Goal: Find specific page/section: Find specific page/section

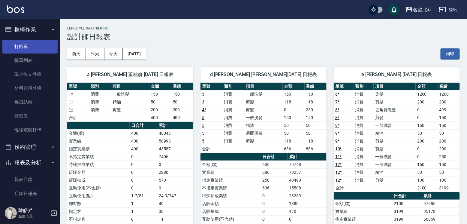
click at [38, 46] on link "打帳單" at bounding box center [29, 47] width 55 height 14
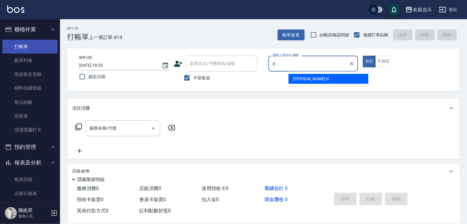
type input "[PERSON_NAME] -d"
type button "true"
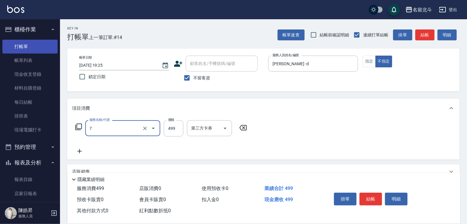
type input "去角質洗髮(7)"
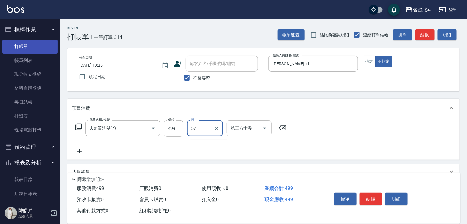
type input "[PERSON_NAME]-57"
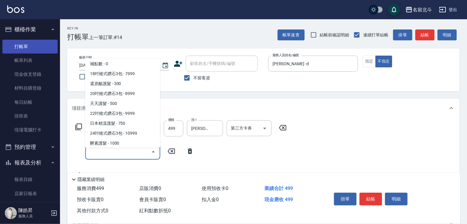
scroll to position [190, 0]
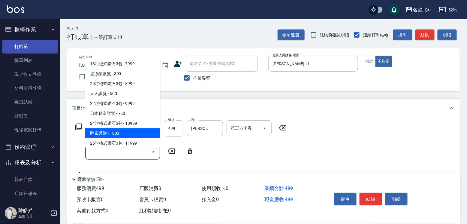
type input "酵素護髮(13)"
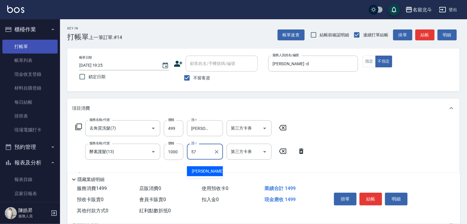
type input "[PERSON_NAME]-57"
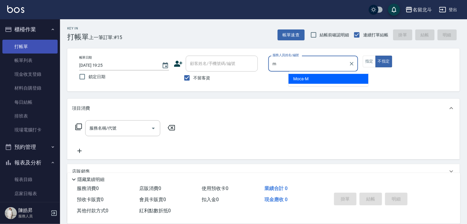
type input "Moca-M"
type button "false"
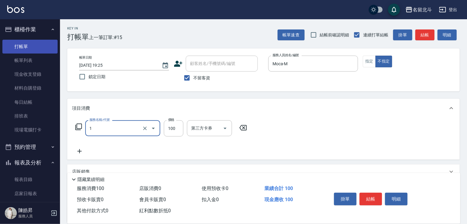
type input "剪髮(1)"
type input "168"
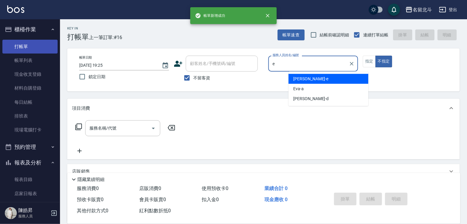
type input "[PERSON_NAME]-e"
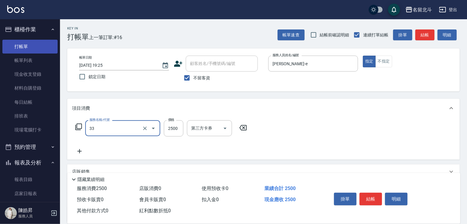
type input "染髮B餐(33)"
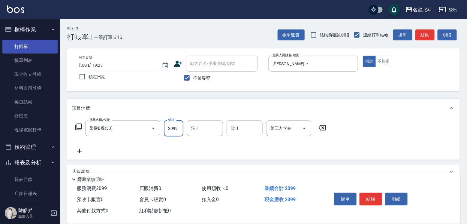
type input "2099"
type input "[PERSON_NAME]-57"
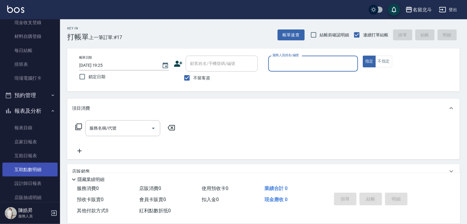
scroll to position [90, 0]
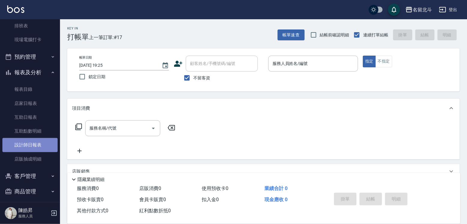
click at [37, 147] on link "設計師日報表" at bounding box center [29, 145] width 55 height 14
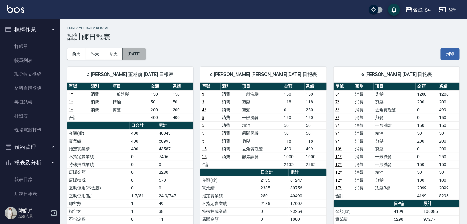
click at [146, 54] on button "[DATE]" at bounding box center [134, 53] width 23 height 11
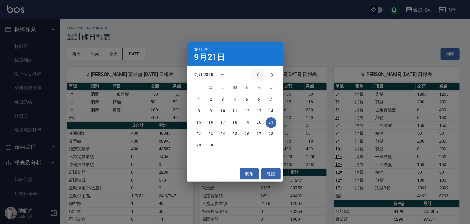
click at [255, 75] on icon "Previous month" at bounding box center [257, 74] width 7 height 7
click at [234, 133] on button "21" at bounding box center [235, 133] width 11 height 11
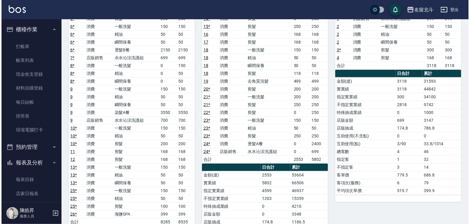
scroll to position [30, 0]
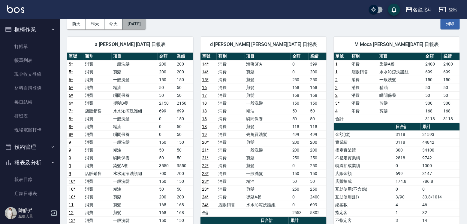
click at [139, 25] on button "[DATE]" at bounding box center [134, 23] width 23 height 11
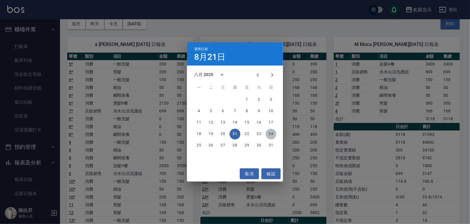
click at [269, 135] on button "24" at bounding box center [271, 133] width 11 height 11
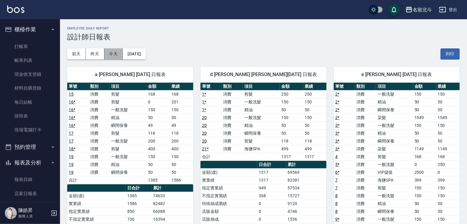
click at [115, 56] on button "今天" at bounding box center [113, 53] width 19 height 11
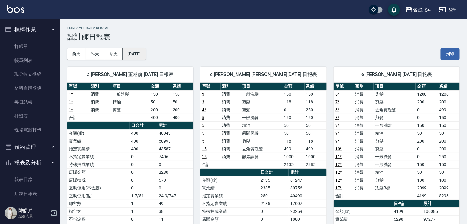
click at [146, 48] on button "[DATE]" at bounding box center [134, 53] width 23 height 11
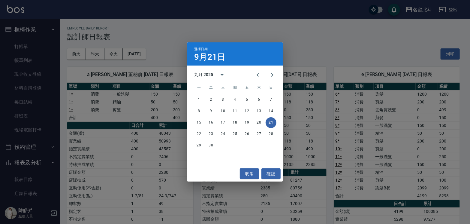
click at [337, 50] on div "選擇日期 [DATE] 九月 2025 一 二 三 四 五 六 日 1 2 3 4 5 6 7 8 9 10 11 12 13 14 15 16 17 18 …" at bounding box center [235, 112] width 470 height 224
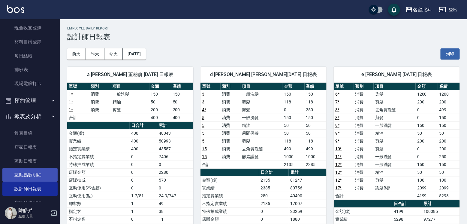
scroll to position [101, 0]
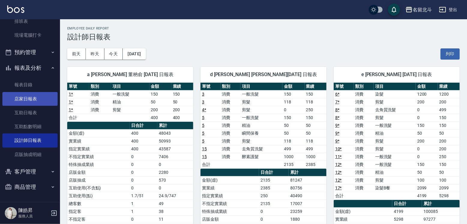
click at [45, 95] on link "店家日報表" at bounding box center [29, 99] width 55 height 14
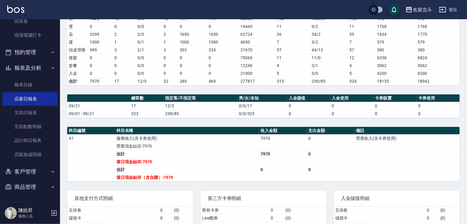
scroll to position [140, 0]
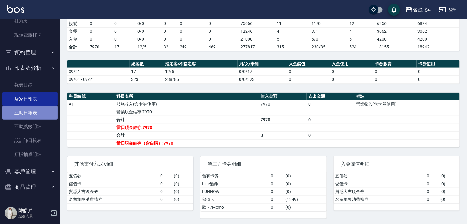
click at [35, 112] on link "互助日報表" at bounding box center [29, 113] width 55 height 14
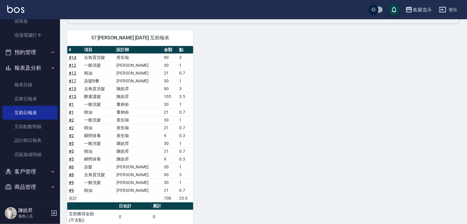
scroll to position [60, 0]
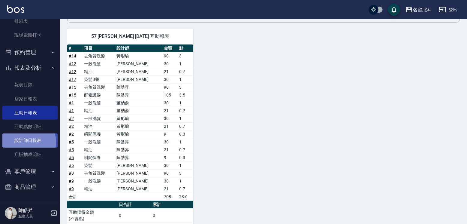
click at [26, 139] on link "設計師日報表" at bounding box center [29, 140] width 55 height 14
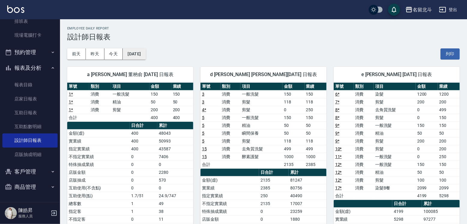
click at [137, 50] on button "[DATE]" at bounding box center [134, 53] width 23 height 11
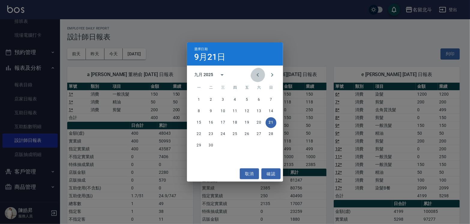
click at [254, 73] on icon "Previous month" at bounding box center [257, 74] width 7 height 7
click at [272, 147] on button "31" at bounding box center [271, 145] width 11 height 11
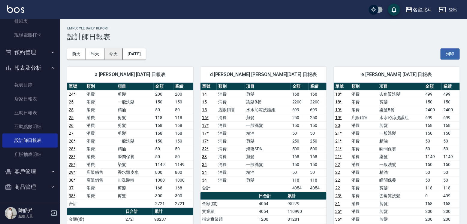
click at [109, 55] on button "今天" at bounding box center [113, 53] width 19 height 11
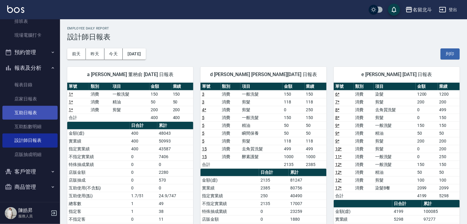
click at [26, 110] on link "互助日報表" at bounding box center [29, 113] width 55 height 14
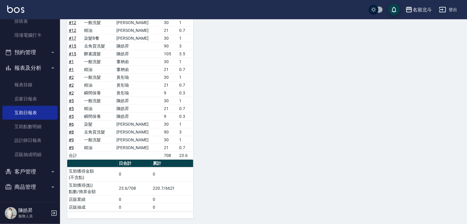
scroll to position [41, 0]
